Goal: Task Accomplishment & Management: Use online tool/utility

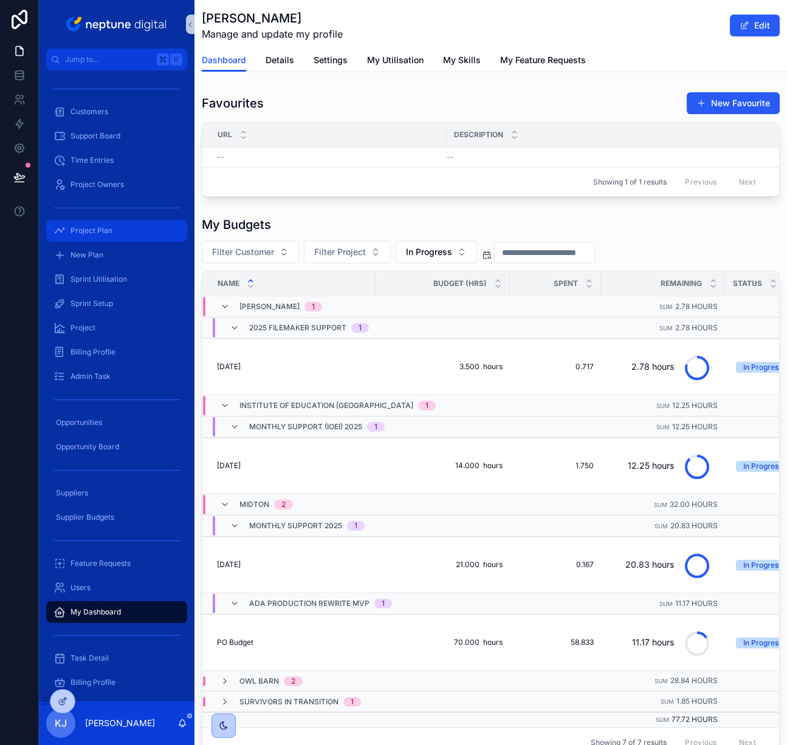
click at [113, 225] on div "Project Plan" at bounding box center [116, 230] width 126 height 19
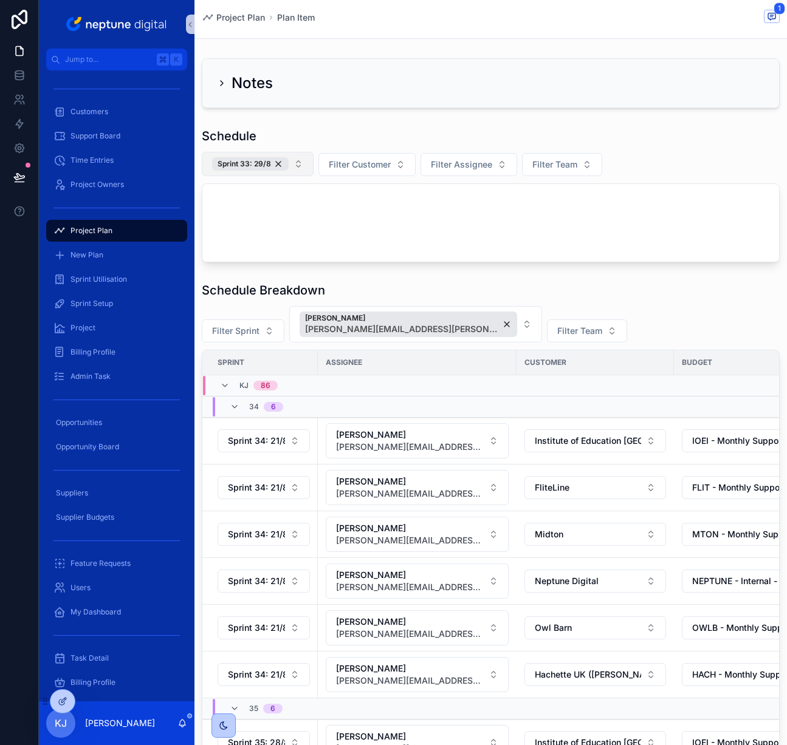
click at [295, 162] on button "Sprint 33: 29/8" at bounding box center [258, 164] width 112 height 24
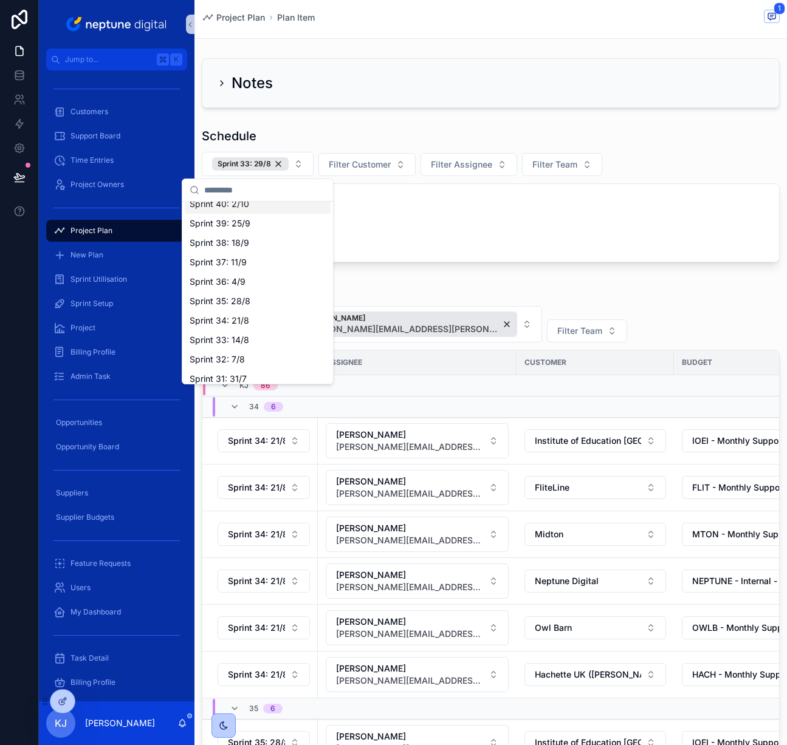
scroll to position [292, 0]
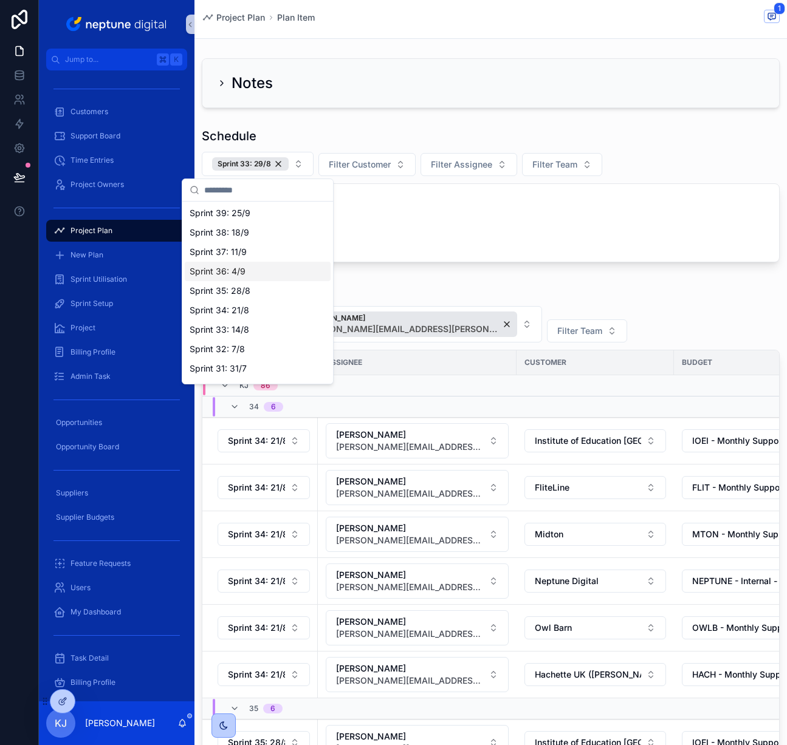
click at [256, 270] on div "Sprint 36: 4/9" at bounding box center [258, 271] width 146 height 19
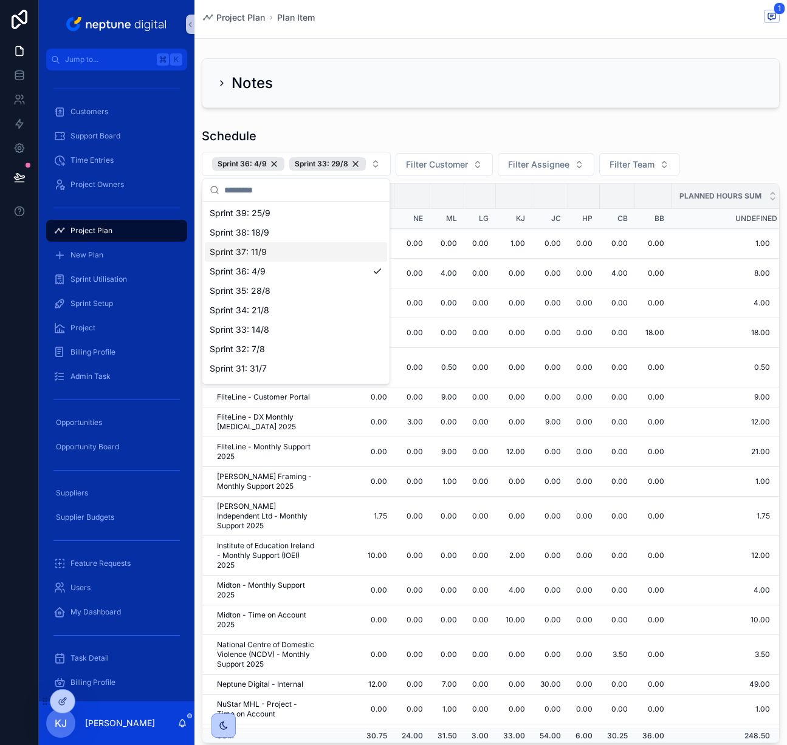
click at [269, 252] on div "Sprint 37: 11/9" at bounding box center [296, 251] width 182 height 19
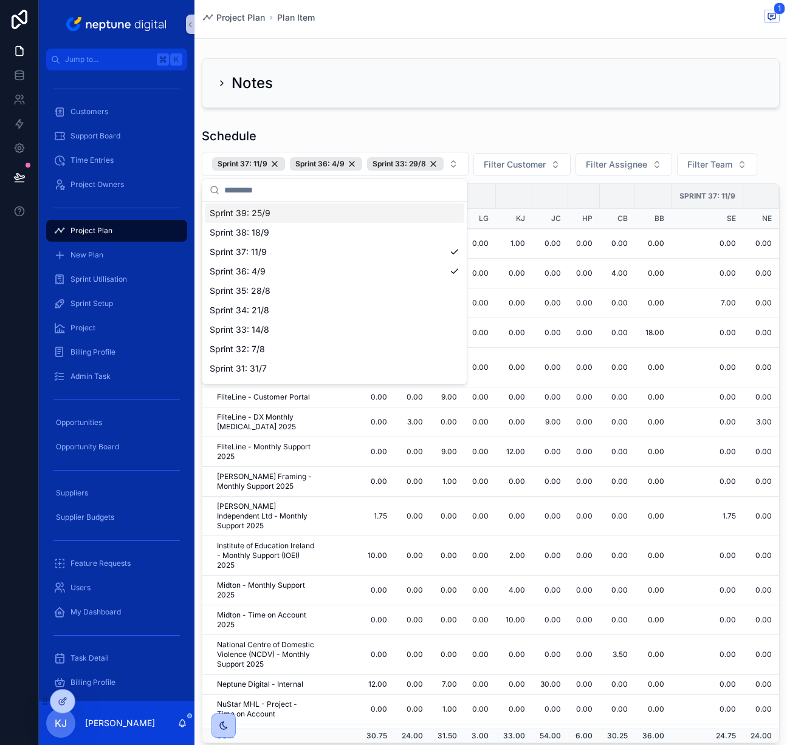
click at [438, 134] on div "Schedule" at bounding box center [491, 136] width 578 height 17
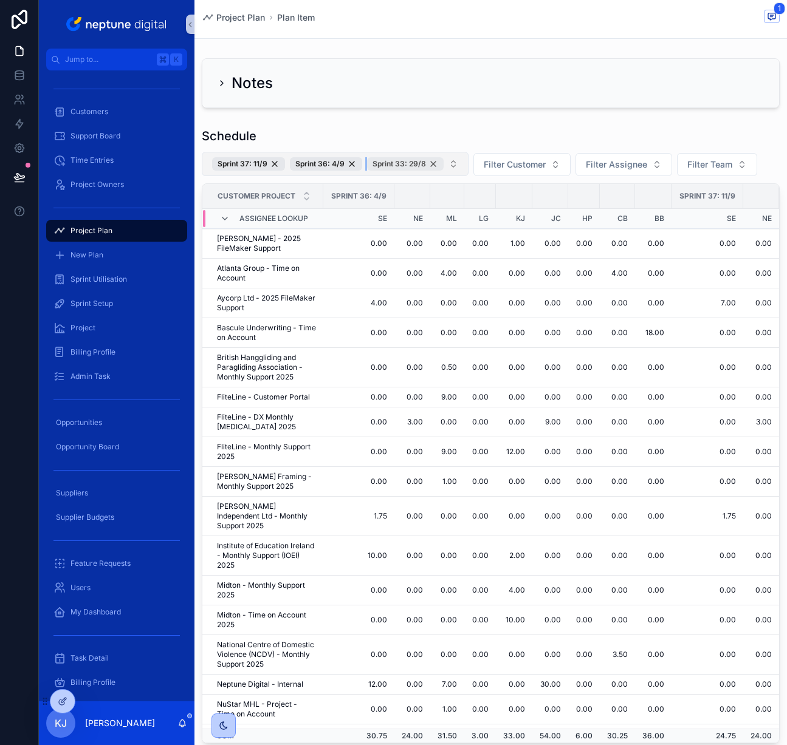
click at [430, 163] on div "Sprint 33: 29/8" at bounding box center [405, 163] width 77 height 13
click at [479, 165] on button "Filter Customer" at bounding box center [440, 164] width 97 height 23
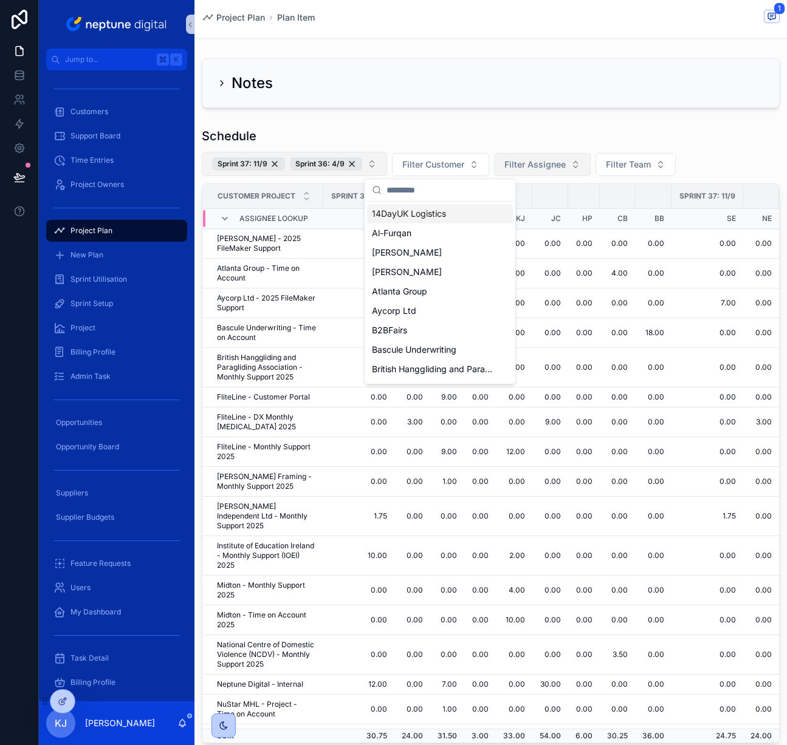
click at [568, 162] on button "Filter Assignee" at bounding box center [542, 164] width 97 height 23
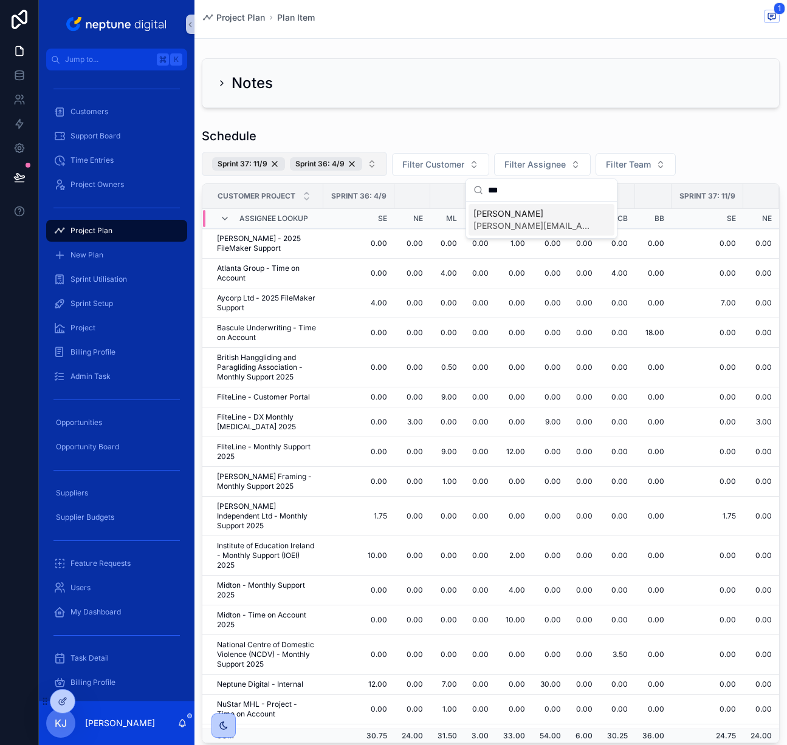
type input "***"
click at [521, 221] on span "[PERSON_NAME][EMAIL_ADDRESS][PERSON_NAME][DOMAIN_NAME]" at bounding box center [534, 226] width 122 height 12
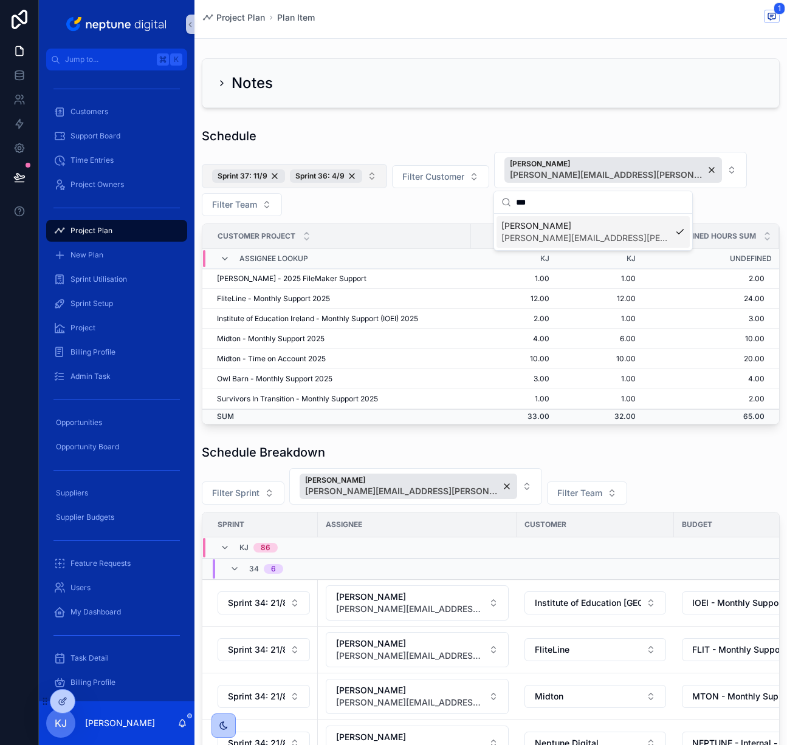
click at [625, 457] on div "Schedule Breakdown" at bounding box center [491, 452] width 578 height 17
click at [372, 176] on button "Sprint 37: 11/9 Sprint 36: 4/9" at bounding box center [294, 176] width 185 height 24
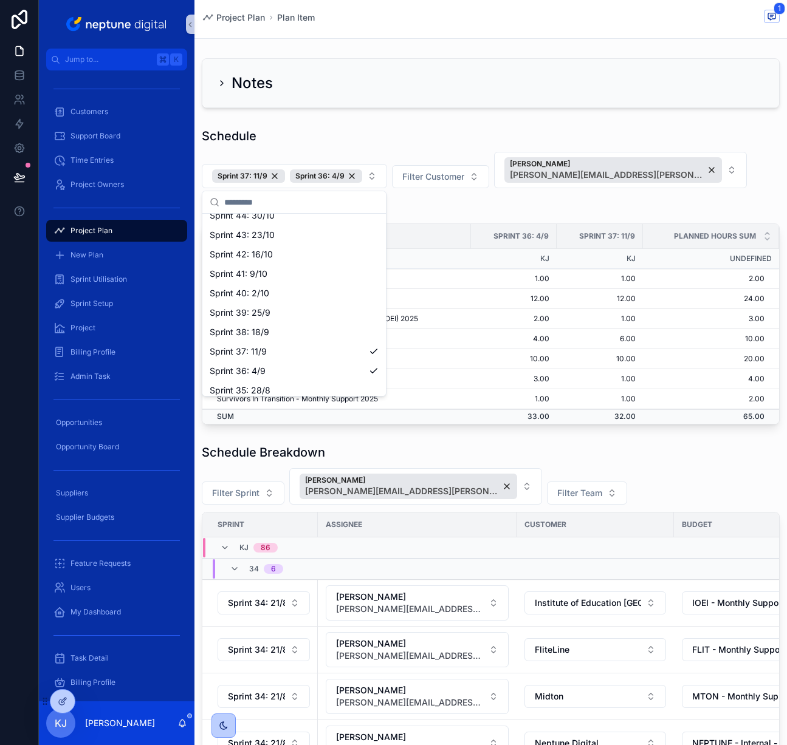
scroll to position [207, 0]
click at [290, 325] on div "Sprint 38: 18/9" at bounding box center [294, 329] width 179 height 19
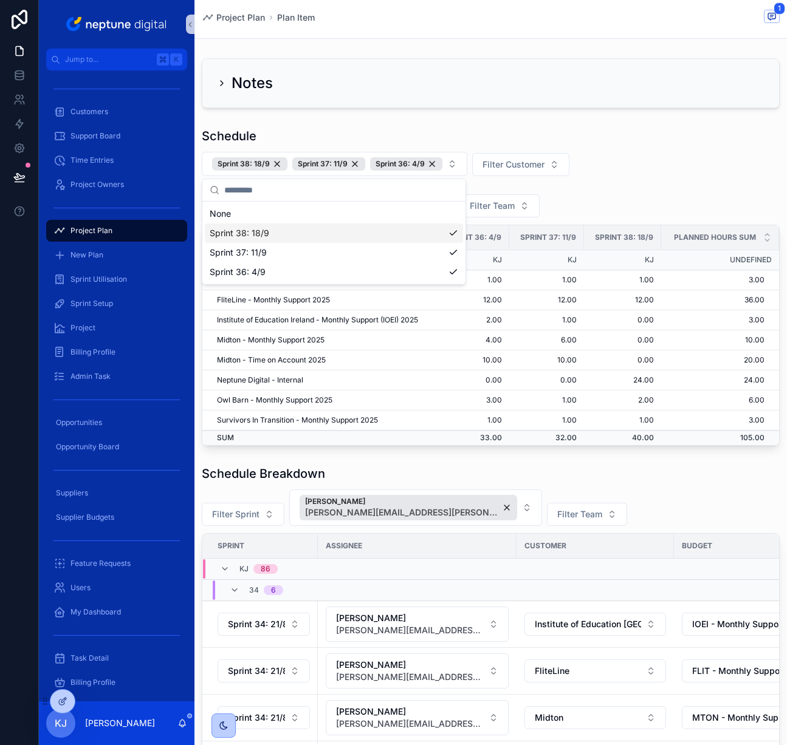
click at [628, 192] on div "Sprint 38: 18/9 Sprint 37: 11/9 Sprint 36: 4/9 Filter Customer [PERSON_NAME] [P…" at bounding box center [491, 185] width 578 height 66
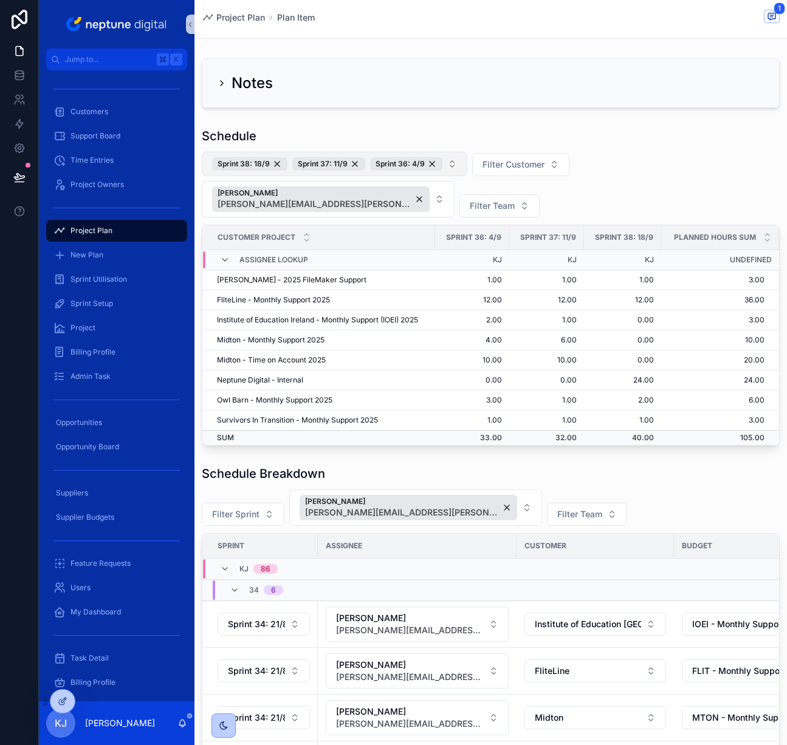
click at [453, 162] on button "Sprint 38: 18/9 Sprint 37: 11/9 Sprint 36: 4/9" at bounding box center [335, 164] width 266 height 24
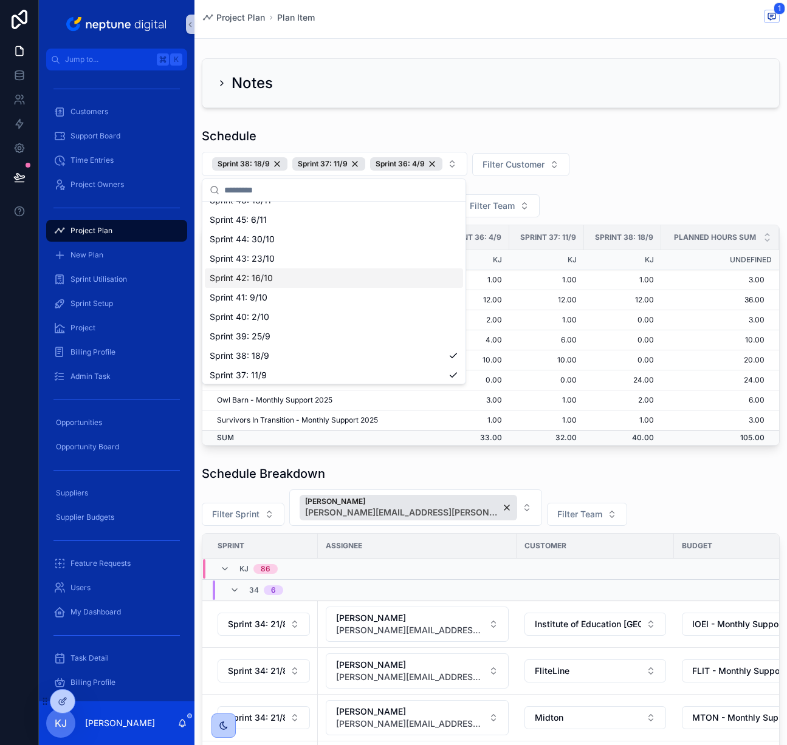
scroll to position [171, 0]
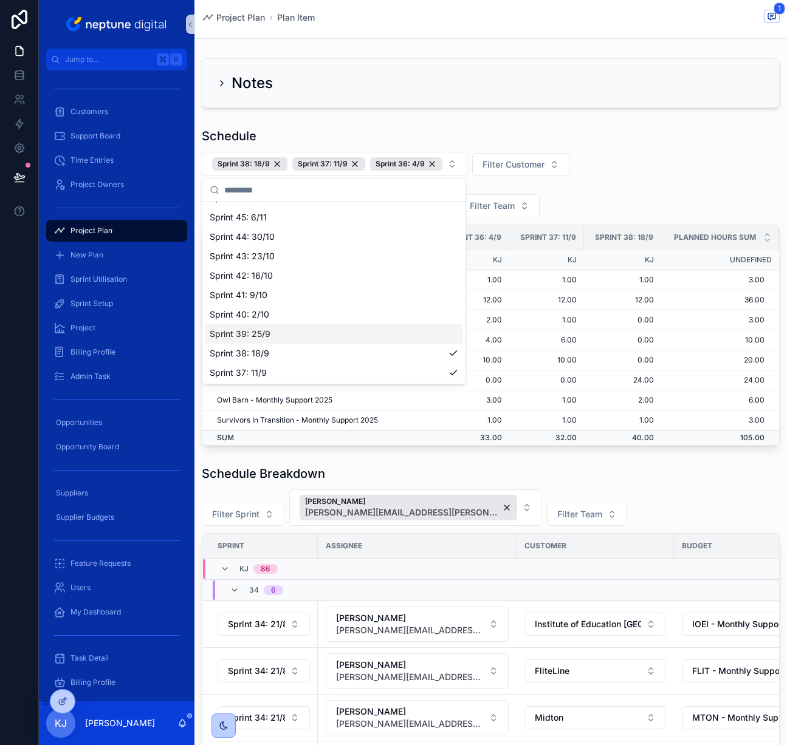
click at [304, 330] on div "Sprint 39: 25/9" at bounding box center [334, 333] width 258 height 19
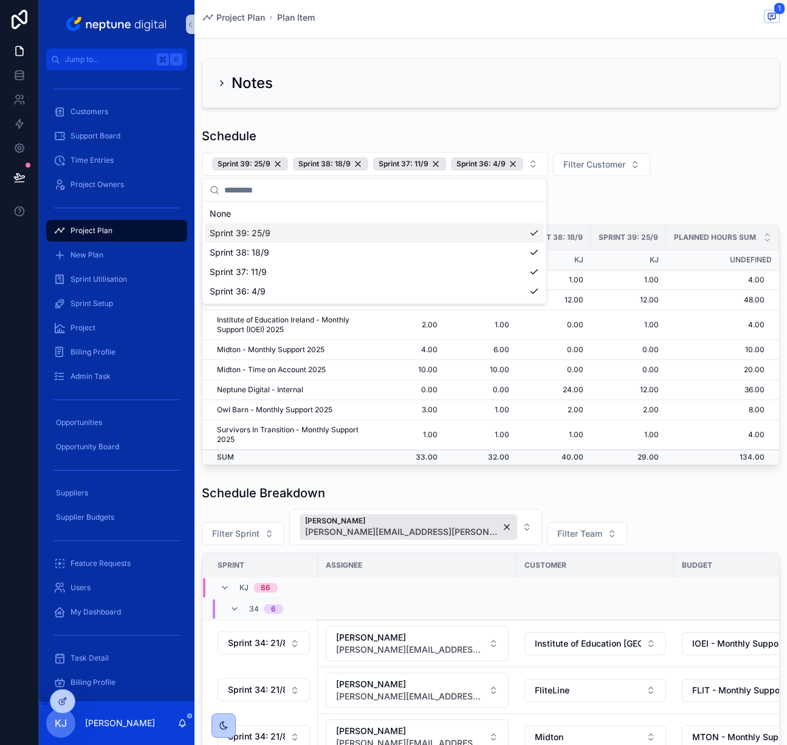
click at [702, 186] on div "Sprint 39: 25/9 Sprint 38: 18/9 Sprint 37: 11/9 Sprint 36: 4/9 Filter Customer …" at bounding box center [491, 185] width 578 height 66
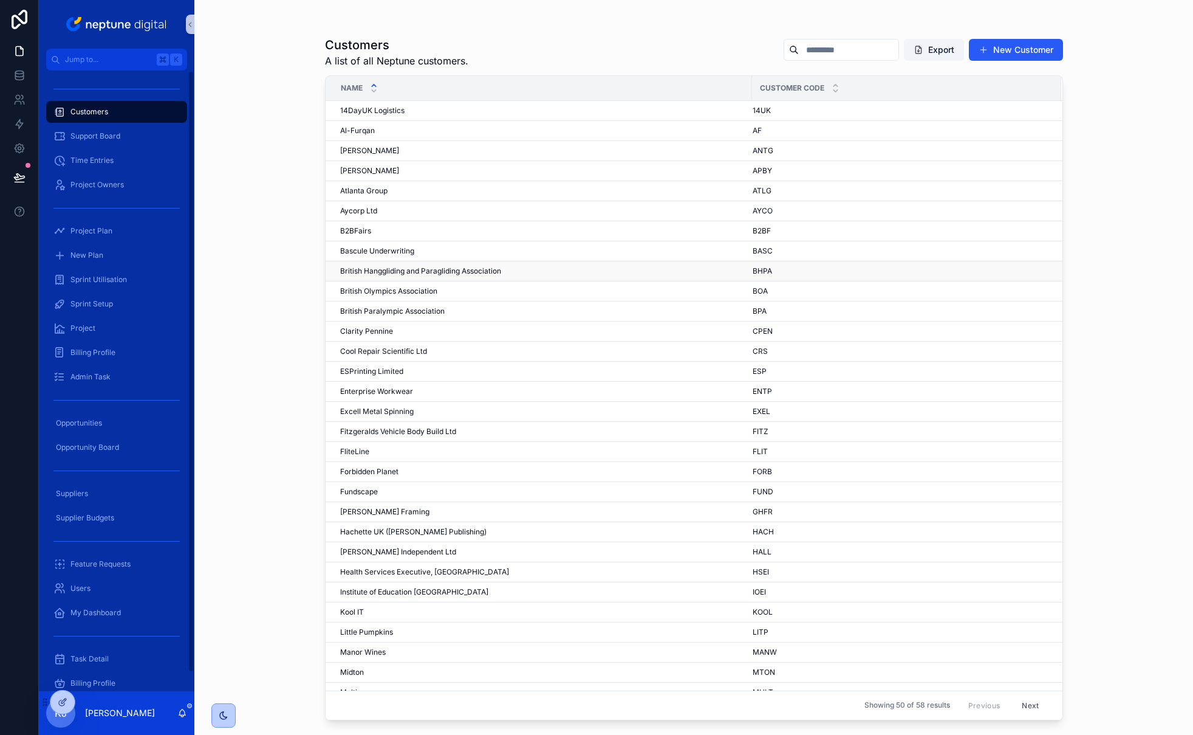
click at [560, 264] on td "British Hanggliding and Paragliding Association British Hanggliding and Paragli…" at bounding box center [539, 271] width 427 height 20
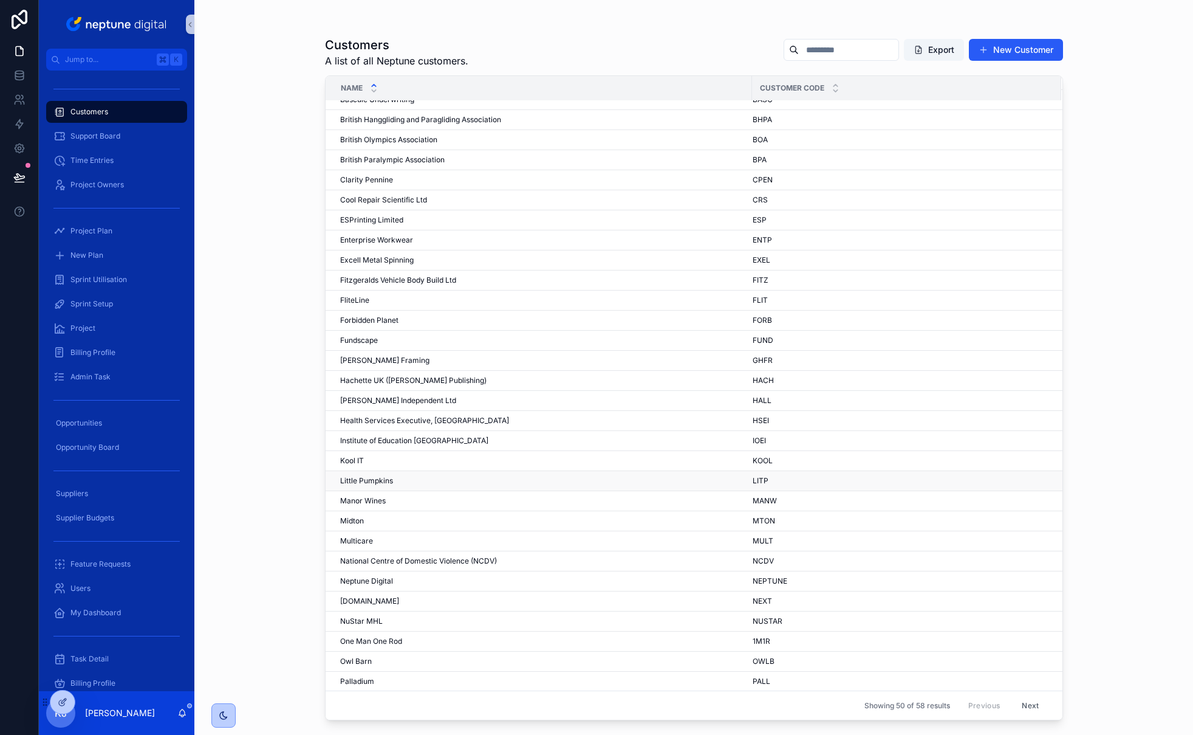
scroll to position [156, 0]
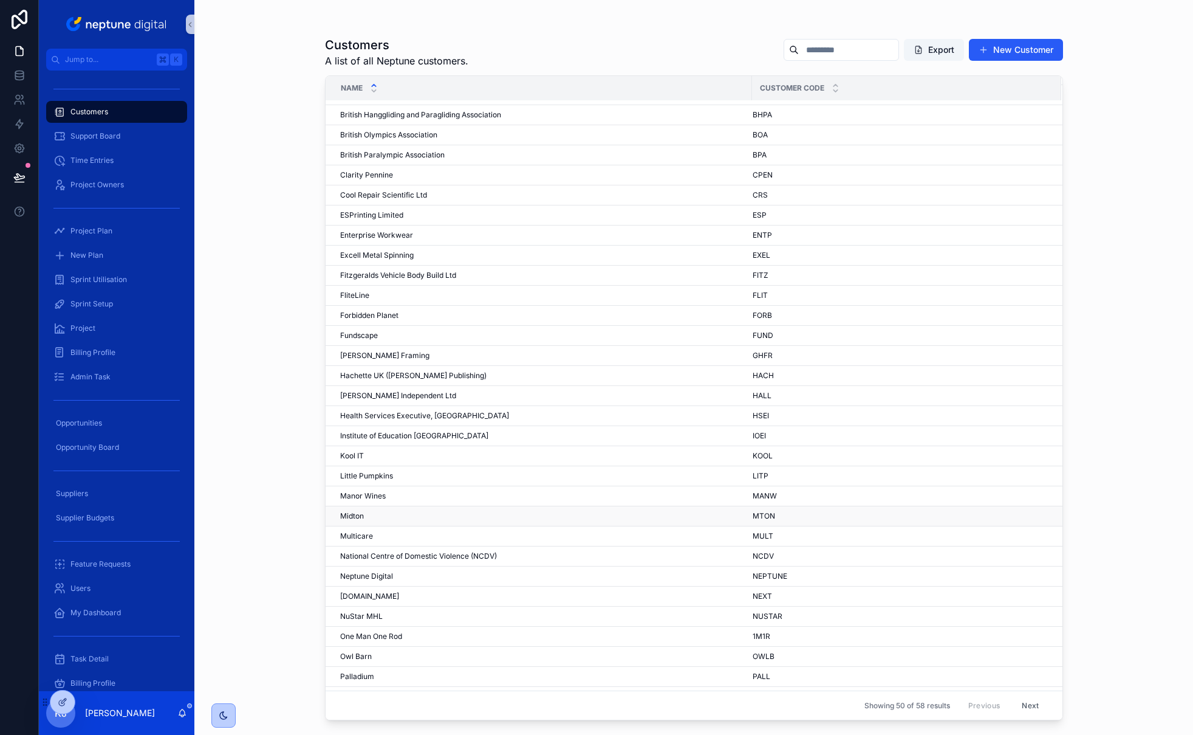
click at [366, 515] on div "Midton Midton" at bounding box center [542, 516] width 405 height 10
